Goal: Task Accomplishment & Management: Complete application form

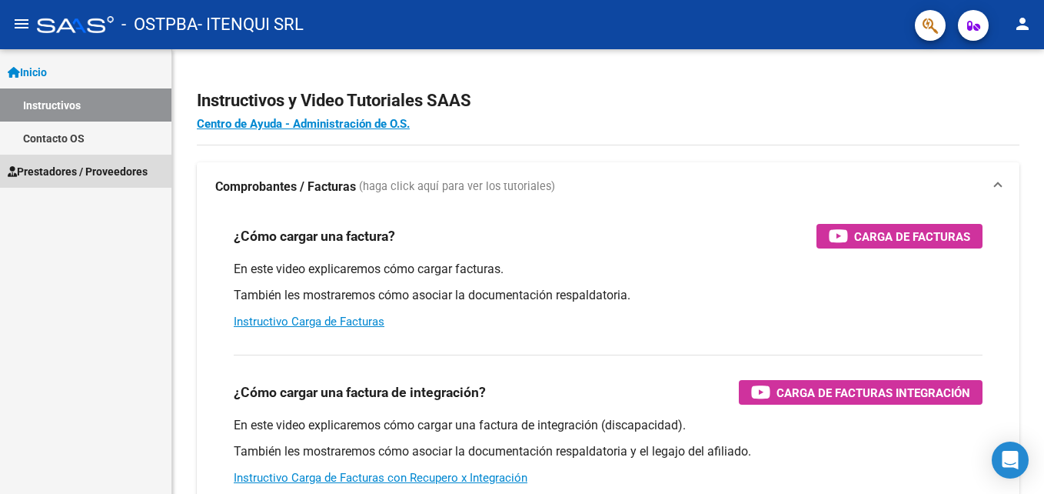
click at [13, 167] on icon at bounding box center [12, 171] width 9 height 11
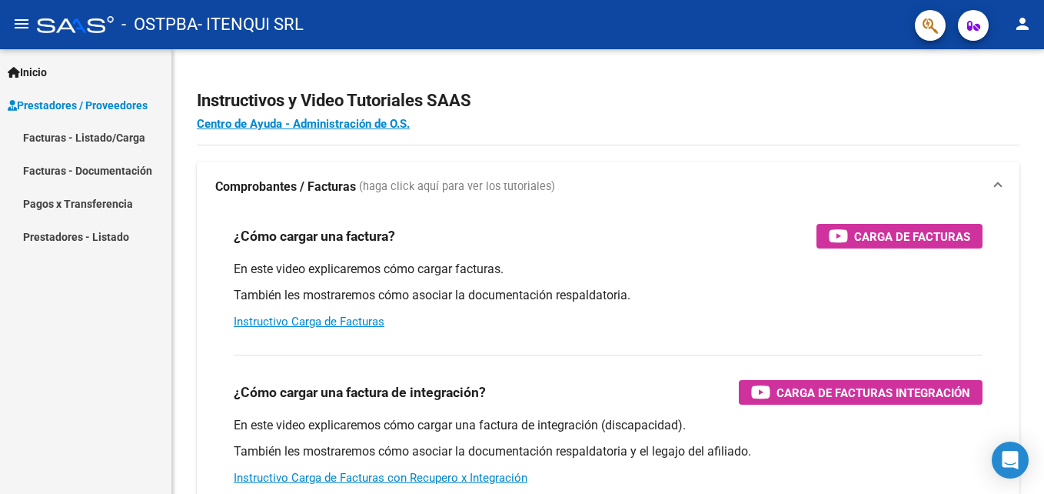
click at [69, 106] on span "Prestadores / Proveedores" at bounding box center [78, 105] width 140 height 17
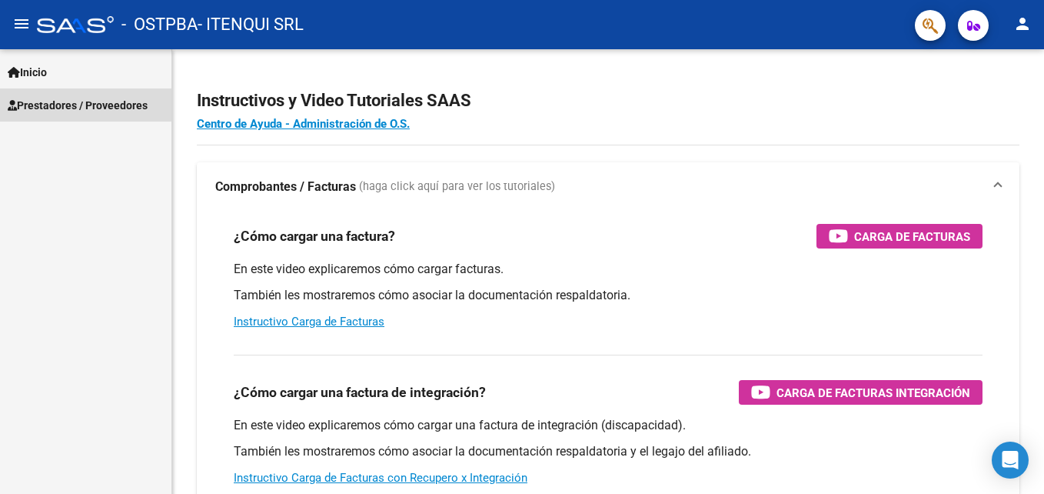
click at [71, 104] on span "Prestadores / Proveedores" at bounding box center [78, 105] width 140 height 17
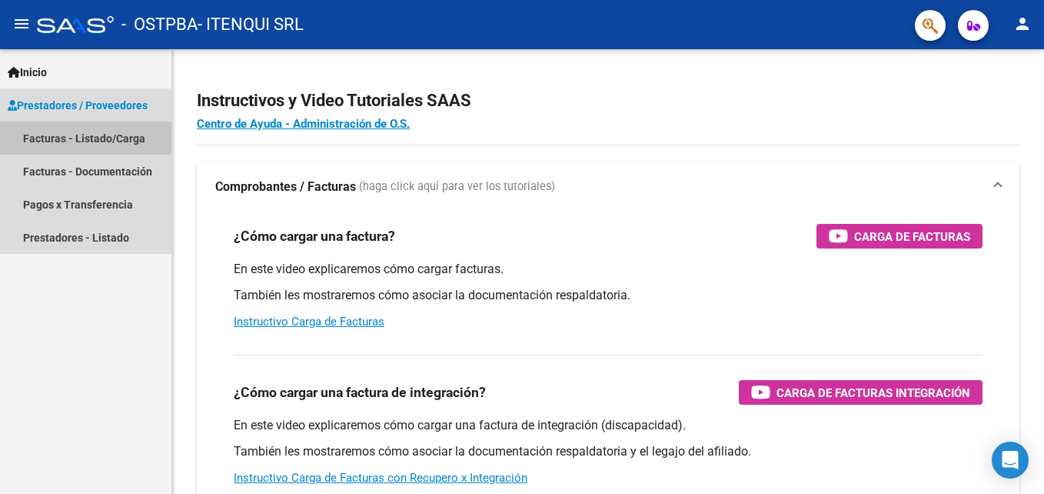
click at [78, 131] on link "Facturas - Listado/Carga" at bounding box center [85, 137] width 171 height 33
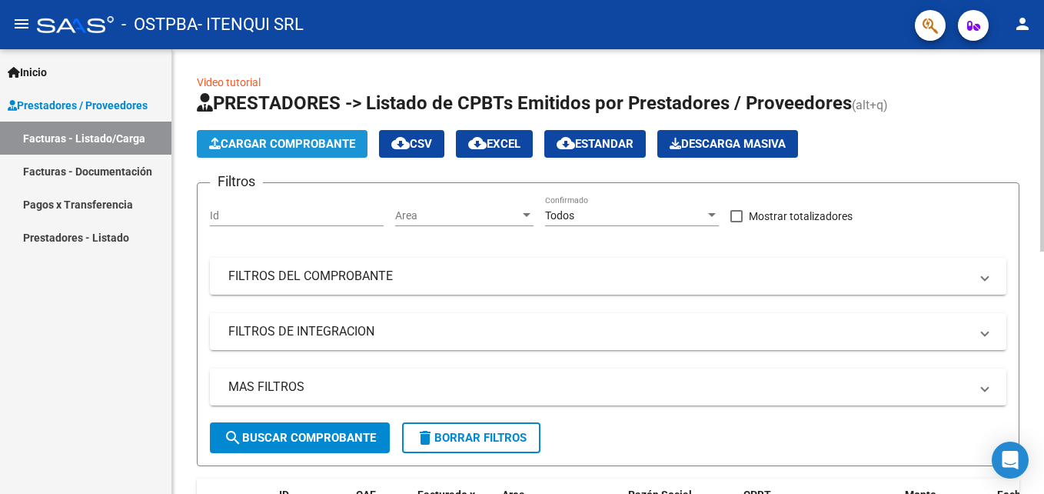
click at [263, 143] on span "Cargar Comprobante" at bounding box center [282, 144] width 146 height 14
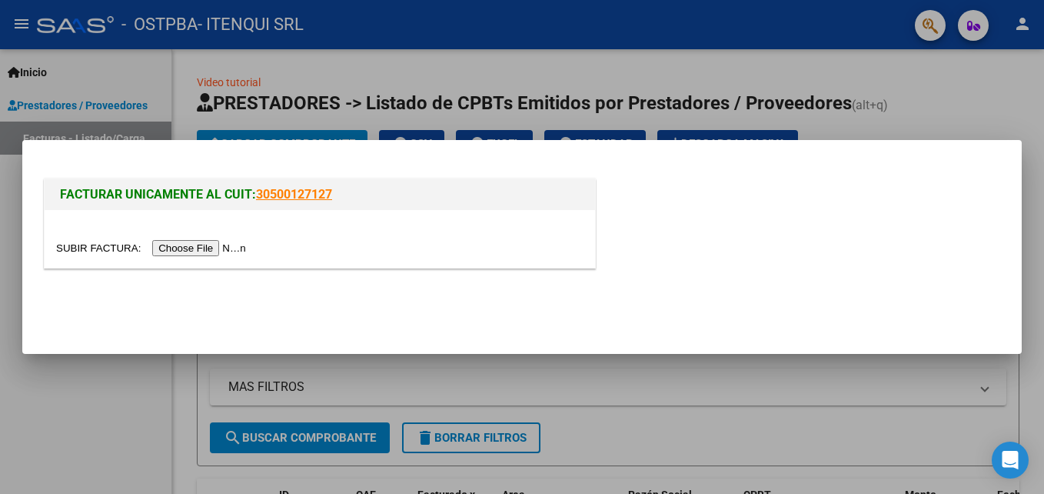
click at [183, 254] on input "file" at bounding box center [153, 248] width 195 height 16
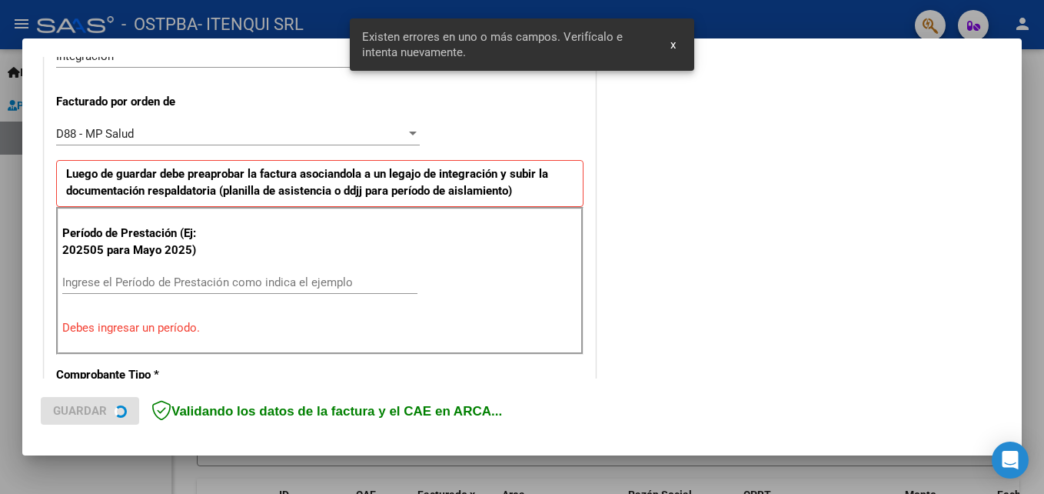
scroll to position [424, 0]
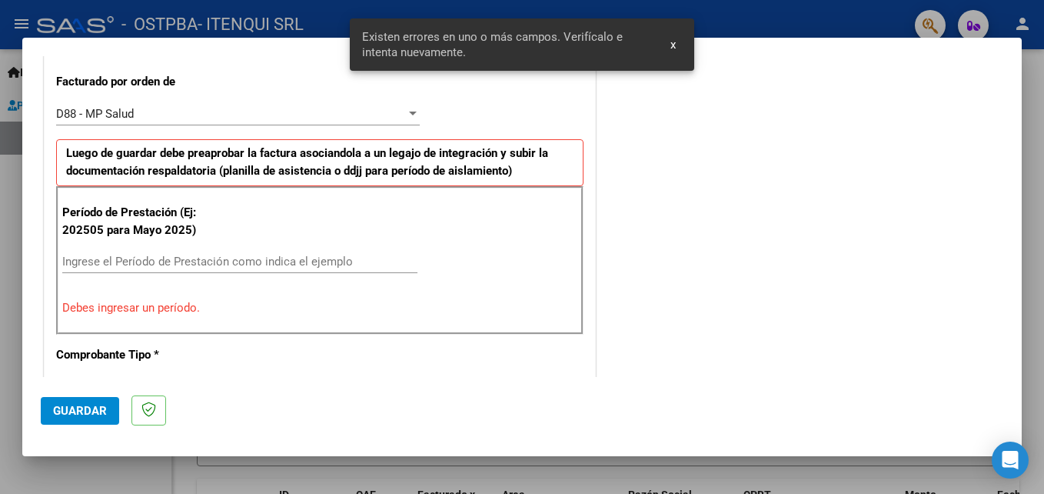
click at [90, 258] on input "Ingrese el Período de Prestación como indica el ejemplo" at bounding box center [239, 261] width 355 height 14
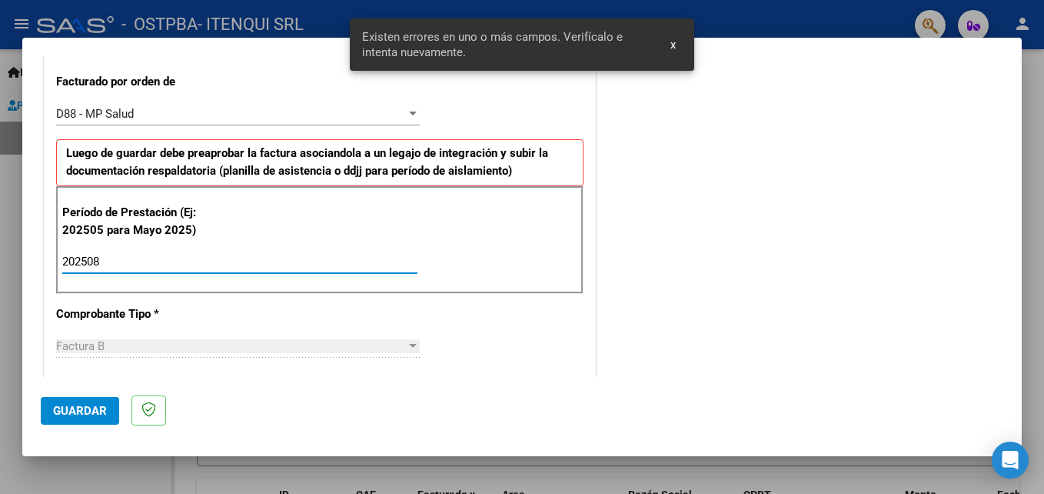
type input "202508"
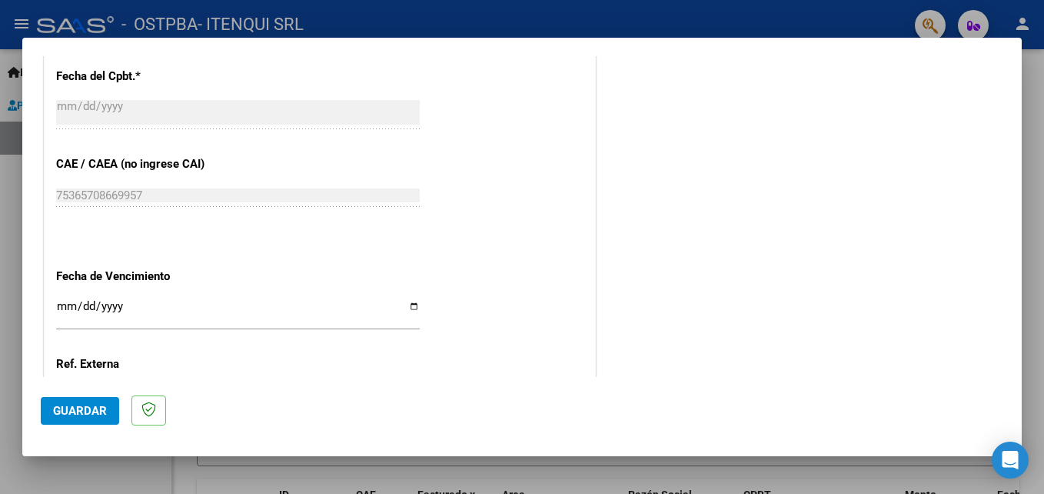
scroll to position [974, 0]
click at [411, 308] on input "Ingresar la fecha" at bounding box center [238, 310] width 364 height 25
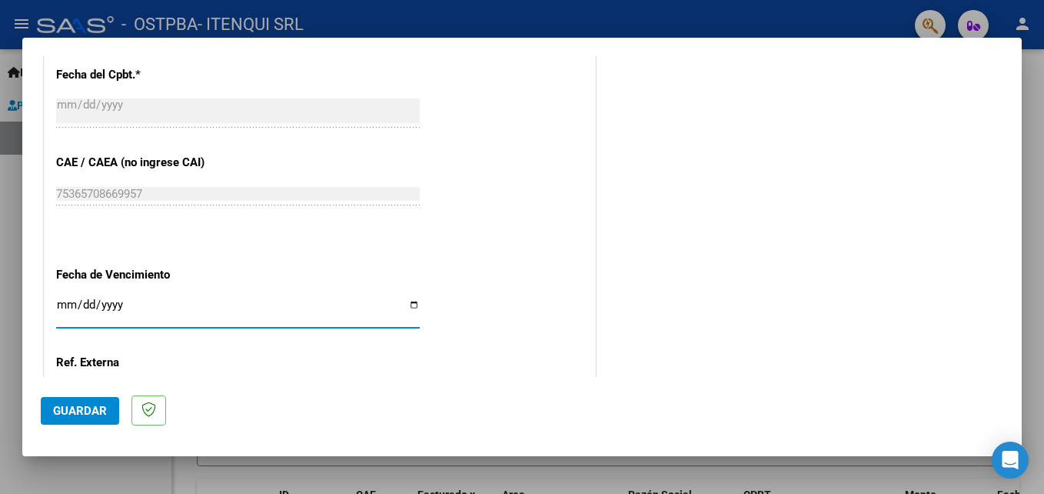
type input "[DATE]"
click at [96, 414] on span "Guardar" at bounding box center [80, 411] width 54 height 14
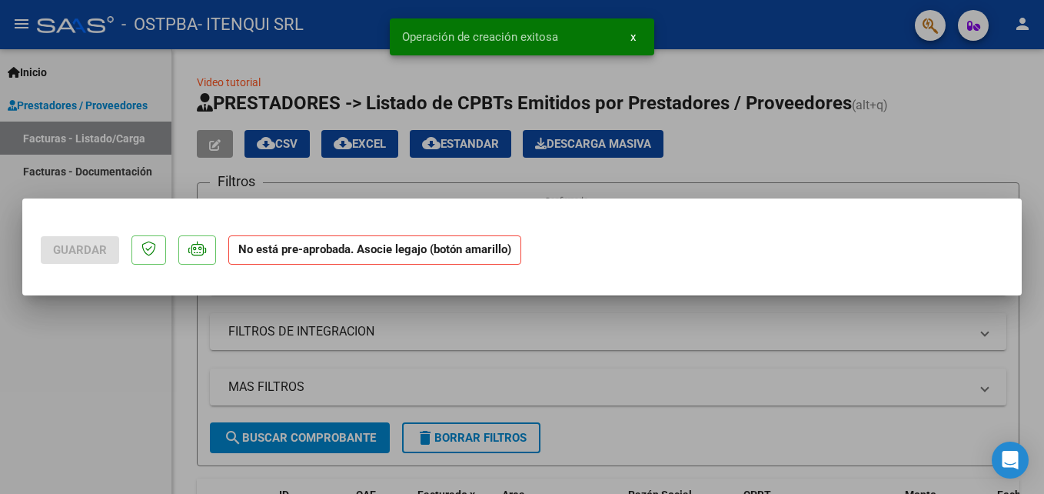
scroll to position [0, 0]
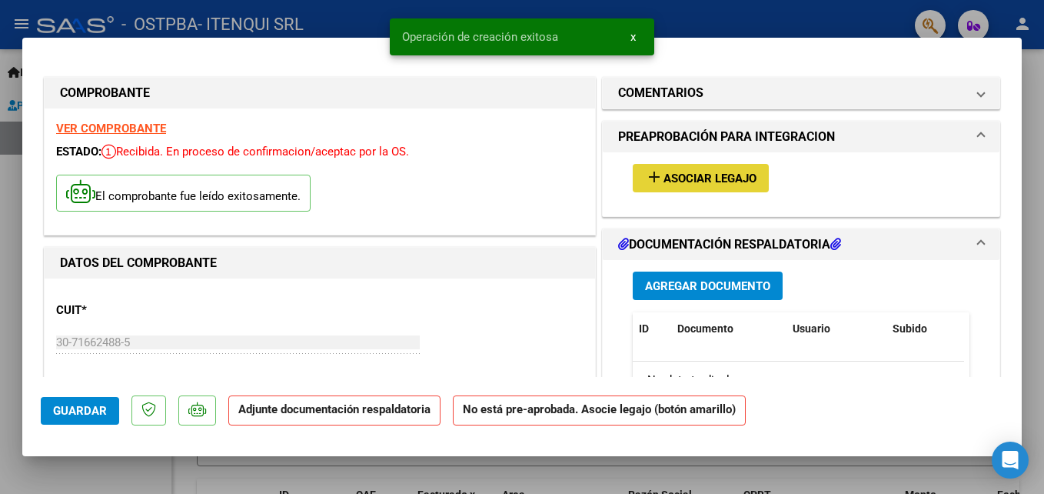
click at [700, 185] on button "add Asociar Legajo" at bounding box center [701, 178] width 136 height 28
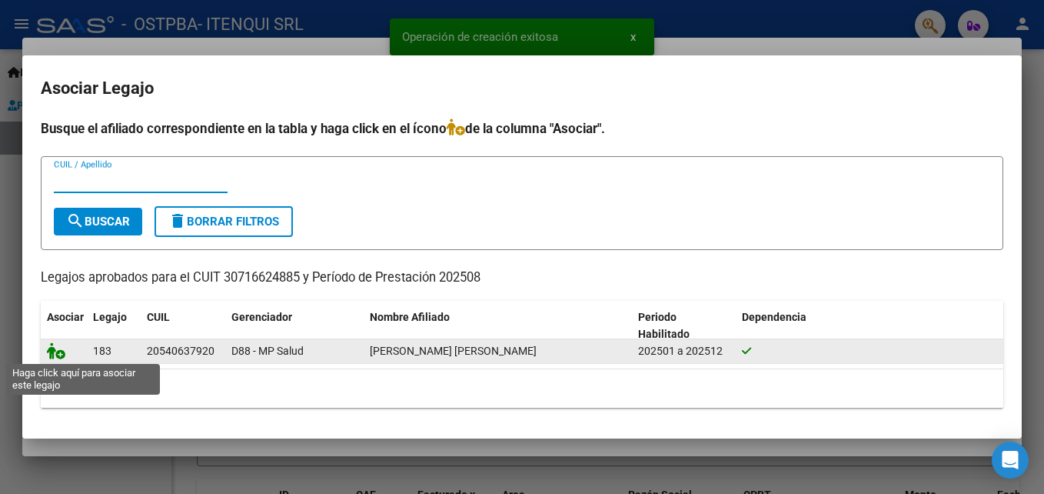
click at [57, 350] on icon at bounding box center [56, 350] width 18 height 17
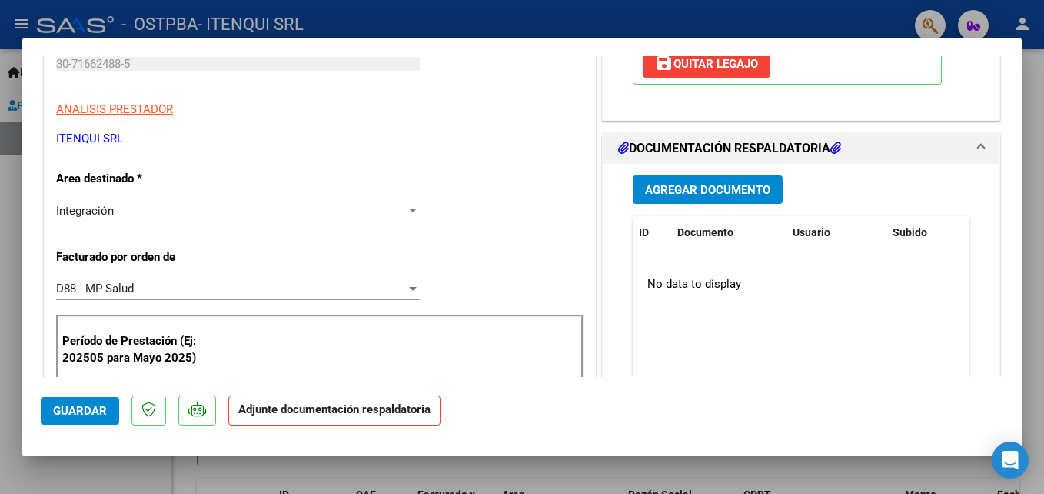
scroll to position [279, 0]
click at [677, 188] on span "Agregar Documento" at bounding box center [707, 189] width 125 height 14
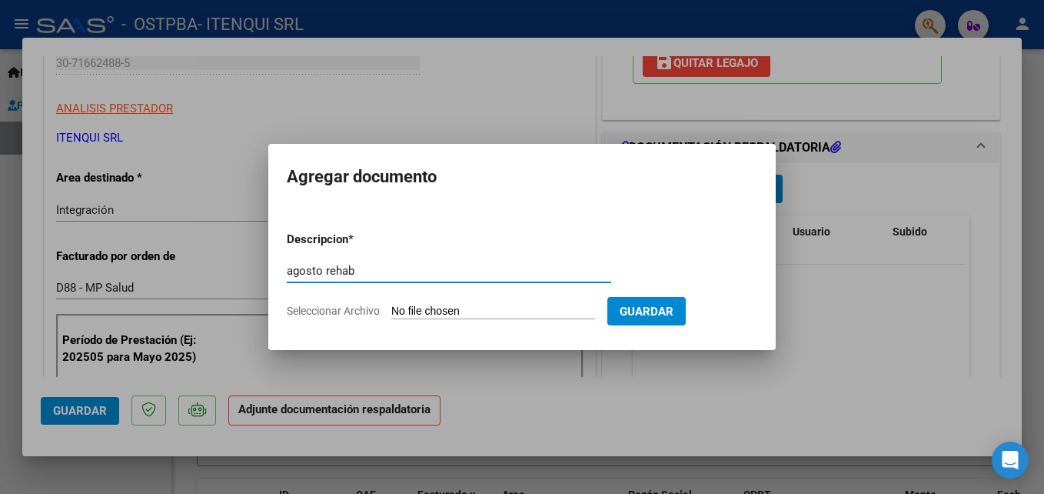
type input "agosto rehab"
click at [467, 304] on app-file-uploader "Seleccionar Archivo" at bounding box center [447, 311] width 321 height 14
click at [476, 312] on input "Seleccionar Archivo" at bounding box center [493, 311] width 204 height 15
type input "C:\fakepath\PLANILLA REHAB AGOSTO 2025.pdf"
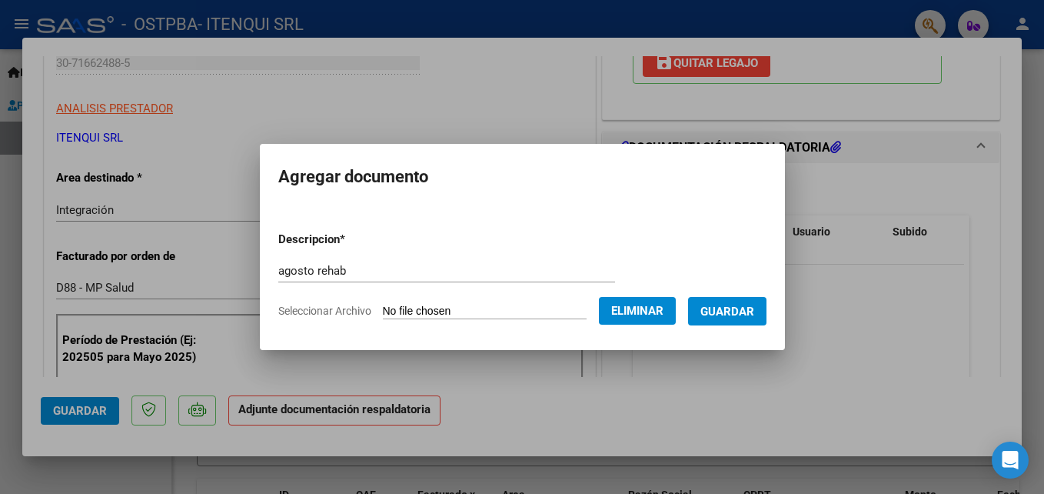
click at [727, 306] on span "Guardar" at bounding box center [727, 311] width 54 height 14
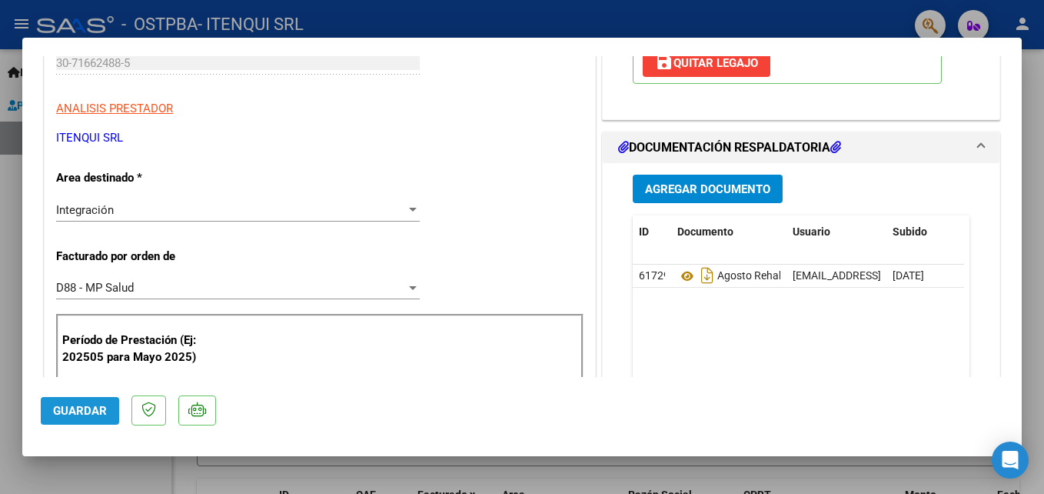
click at [73, 410] on span "Guardar" at bounding box center [80, 411] width 54 height 14
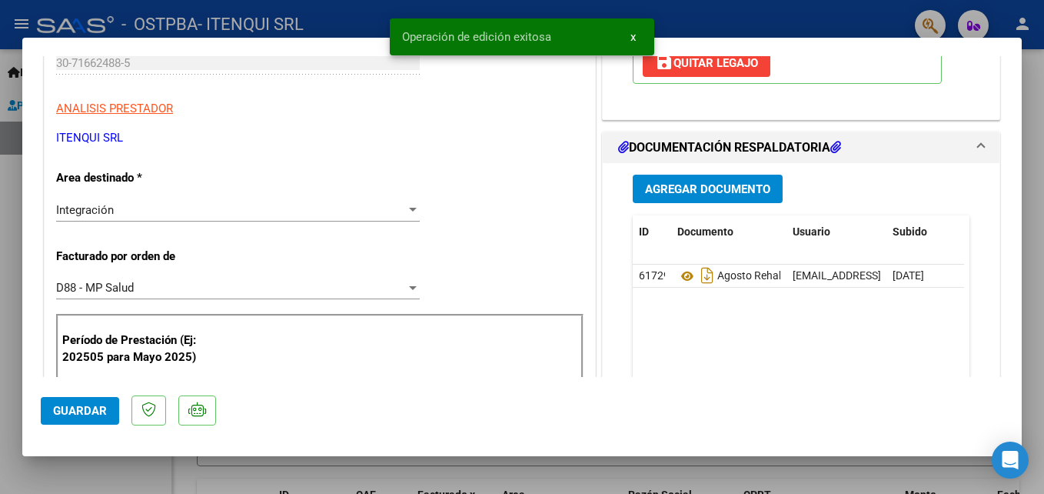
click at [95, 473] on div at bounding box center [522, 247] width 1044 height 494
type input "$ 0,00"
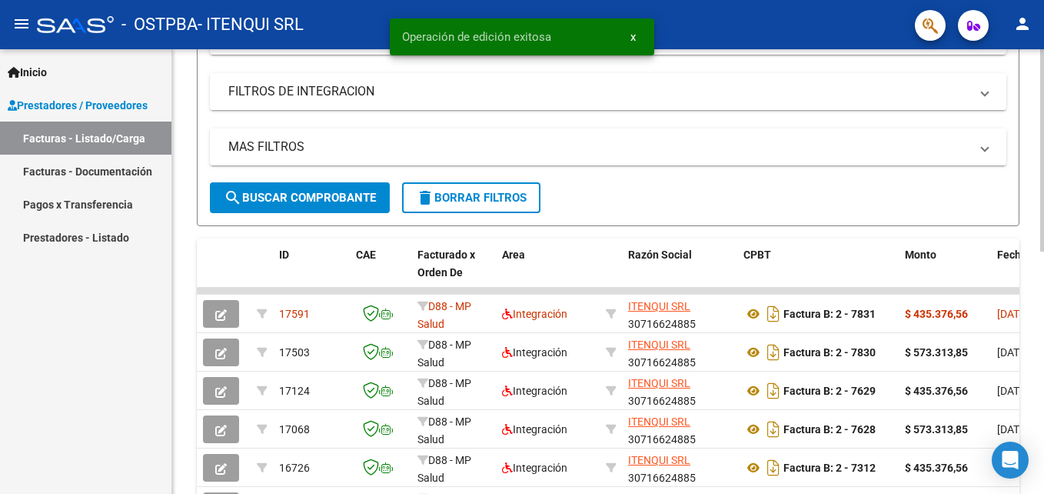
scroll to position [241, 0]
